Goal: Task Accomplishment & Management: Manage account settings

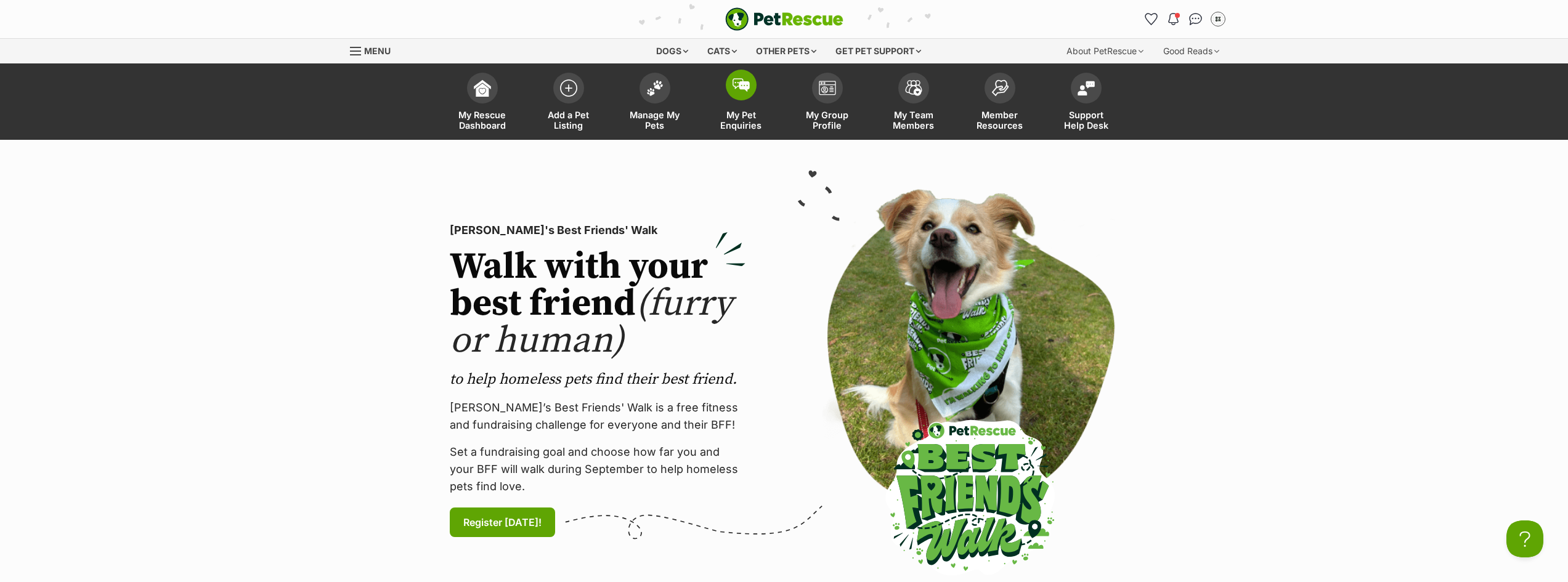
click at [739, 94] on span at bounding box center [741, 85] width 31 height 31
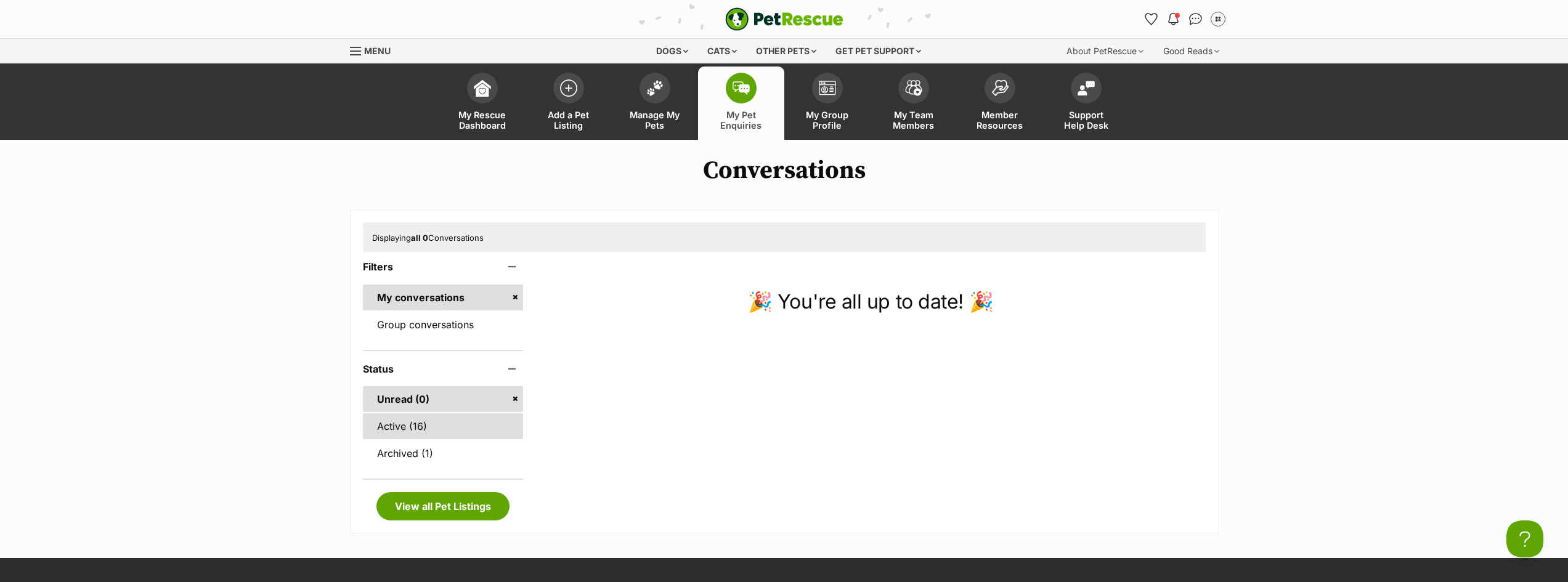
click at [418, 431] on link "Active (16)" at bounding box center [443, 426] width 160 height 26
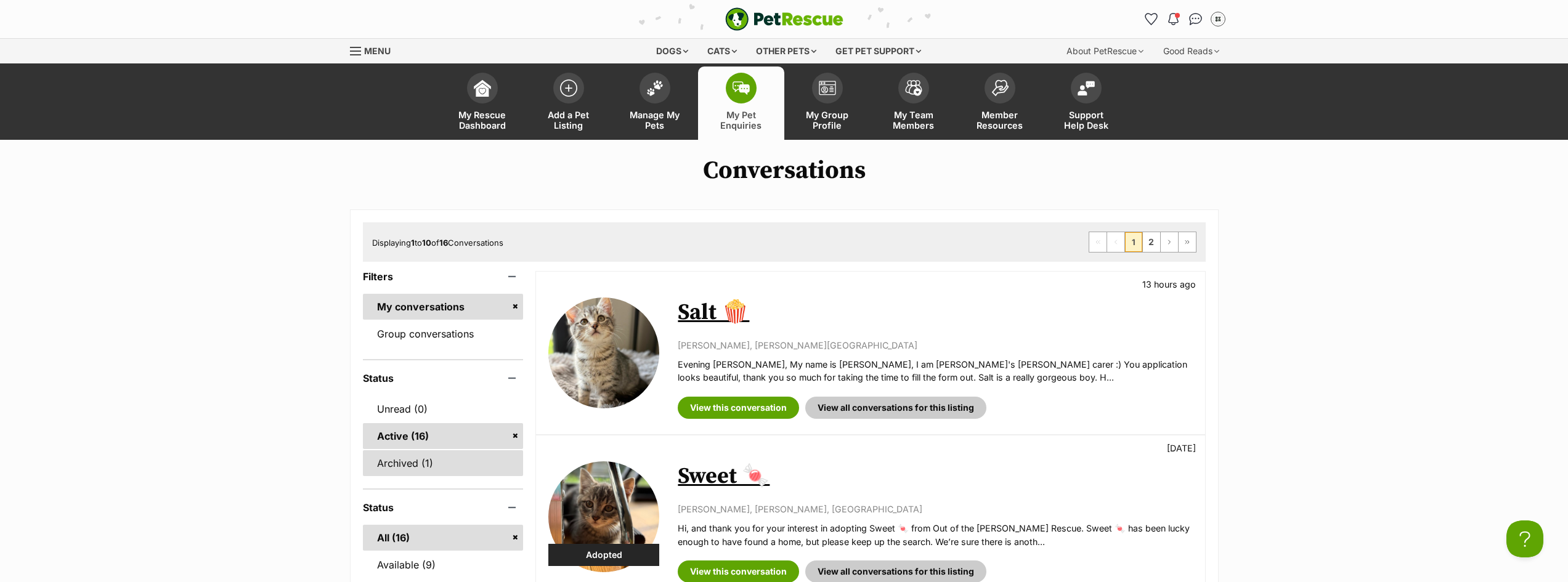
click at [411, 465] on link "Archived (1)" at bounding box center [443, 463] width 160 height 26
